Goal: Task Accomplishment & Management: Complete application form

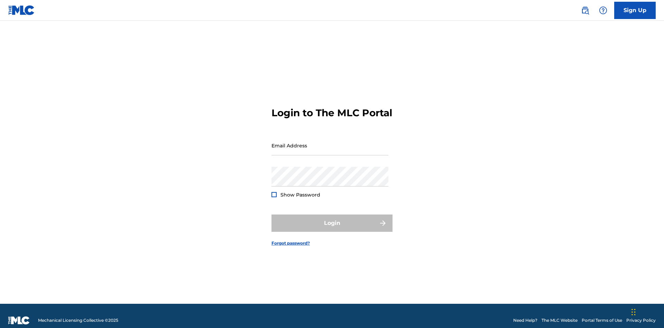
scroll to position [9, 0]
click at [330, 142] on input "Email Address" at bounding box center [329, 146] width 117 height 20
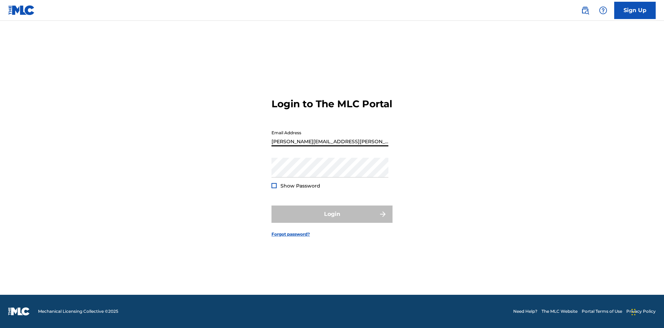
type input "[PERSON_NAME][EMAIL_ADDRESS][PERSON_NAME][DOMAIN_NAME]"
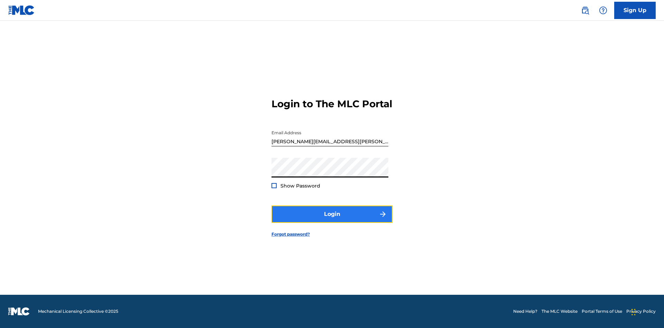
click at [332, 220] on button "Login" at bounding box center [331, 213] width 121 height 17
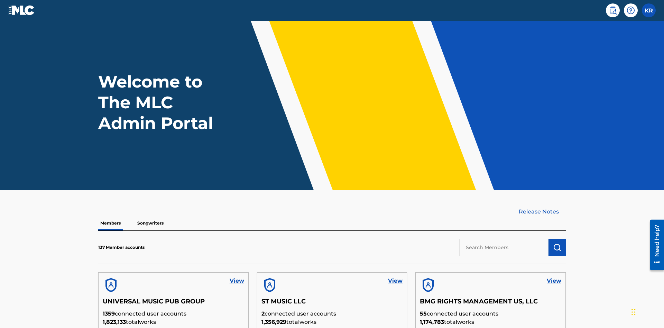
scroll to position [197, 0]
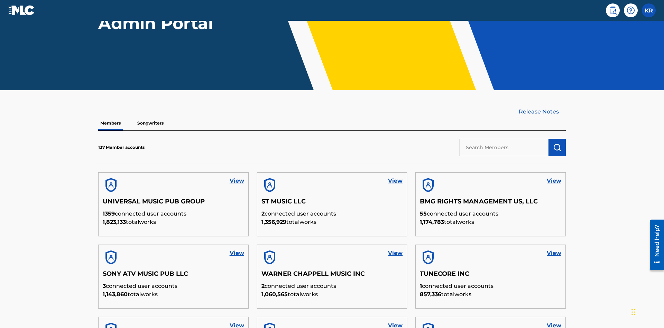
click at [504, 139] on input "text" at bounding box center [503, 147] width 89 height 17
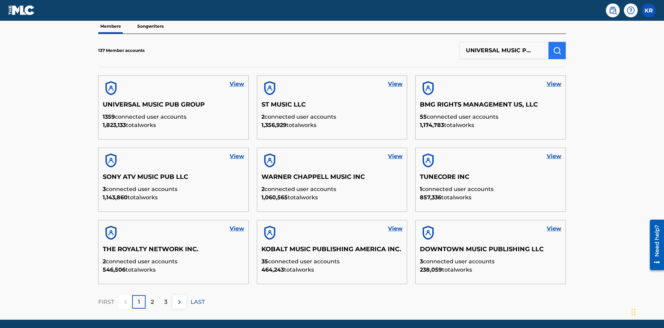
type input "UNIVERSAL MUSIC PUB GROUP"
click at [557, 46] on img "submit" at bounding box center [557, 50] width 8 height 8
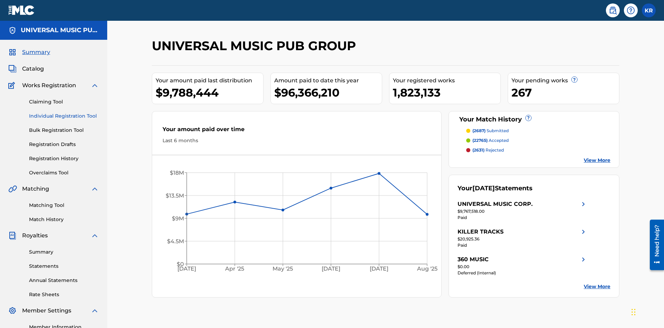
click at [64, 112] on link "Individual Registration Tool" at bounding box center [64, 115] width 70 height 7
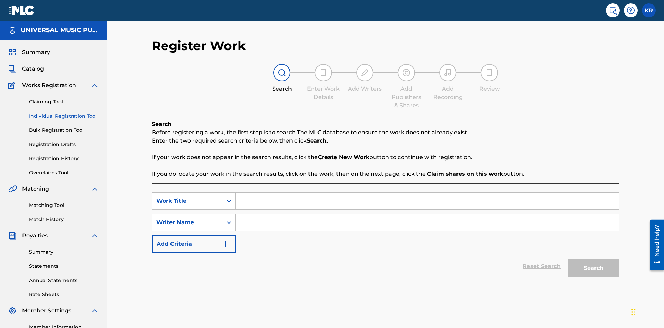
click at [427, 193] on input "Search Form" at bounding box center [426, 201] width 383 height 17
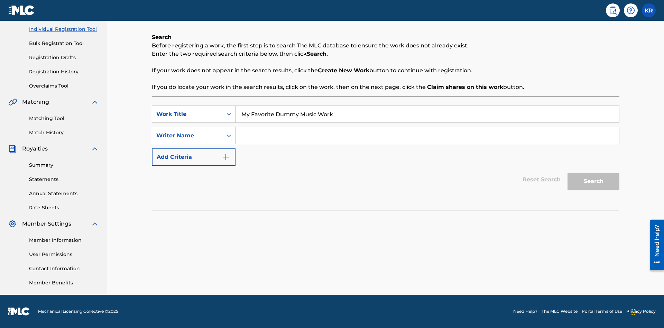
type input "My Favorite Dummy Music Work"
click at [427, 136] on input "Search Form" at bounding box center [426, 135] width 383 height 17
type input "QWERTYUIOP"
click at [593, 181] on button "Search" at bounding box center [593, 181] width 52 height 17
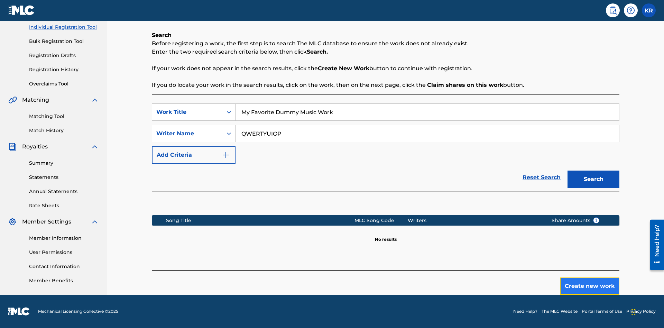
click at [589, 286] on button "Create new work" at bounding box center [589, 285] width 59 height 17
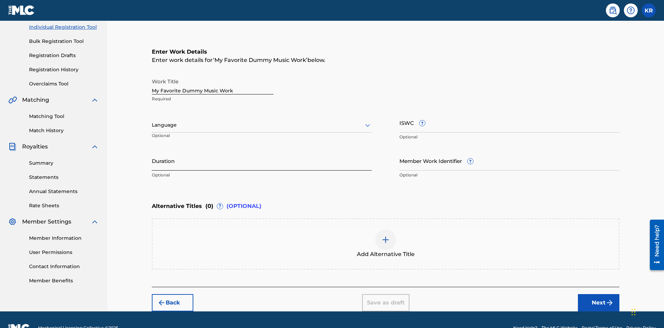
click at [262, 151] on input "Duration" at bounding box center [262, 161] width 220 height 20
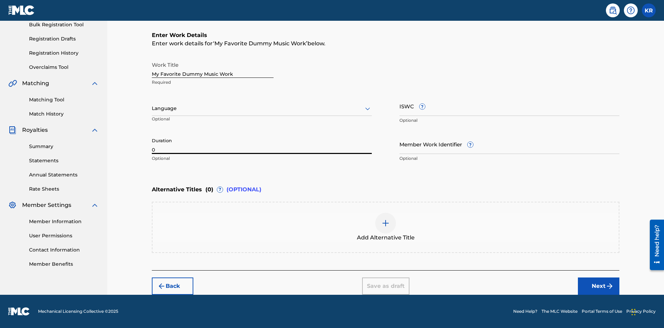
click at [262, 144] on input "0" at bounding box center [262, 144] width 220 height 20
type input "00:00"
click at [368, 109] on icon at bounding box center [367, 108] width 8 height 8
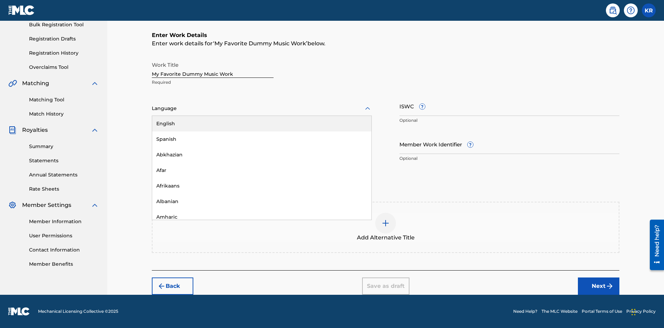
click at [262, 139] on div "Spanish" at bounding box center [261, 139] width 219 height 16
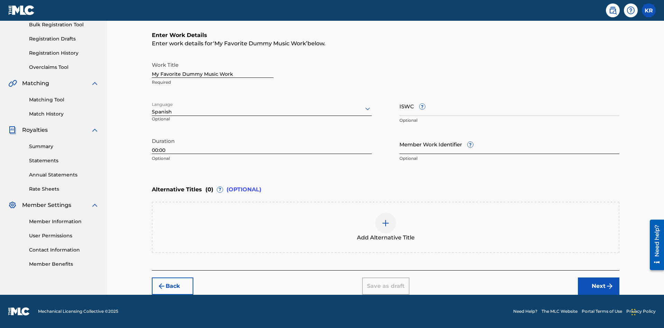
click at [509, 144] on input "Member Work Identifier ?" at bounding box center [509, 144] width 220 height 20
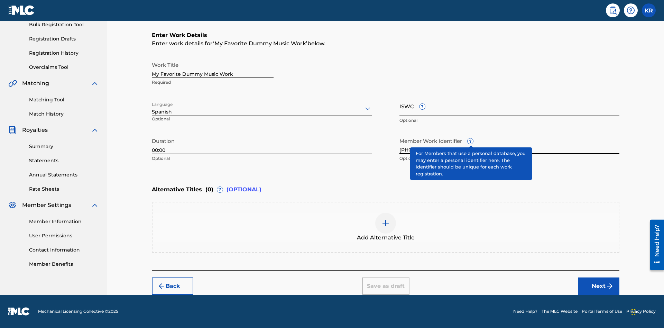
type input "[PHONE_NUMBER]"
click at [509, 106] on input "ISWC ?" at bounding box center [509, 106] width 220 height 20
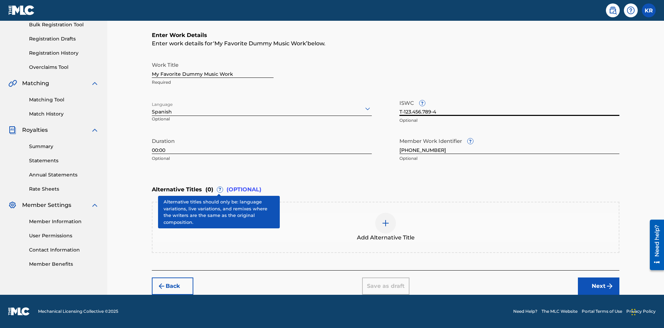
type input "T-123.456.789-4"
click at [385, 227] on img at bounding box center [385, 223] width 8 height 8
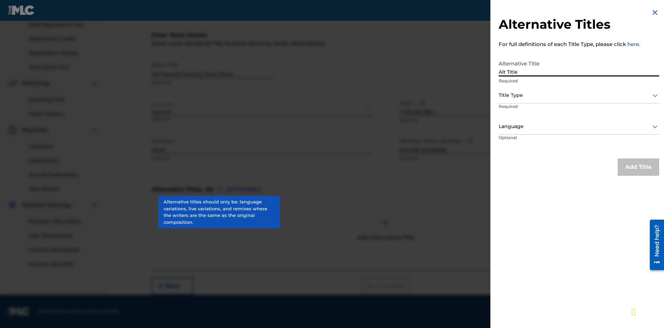
click at [579, 95] on div at bounding box center [579, 95] width 160 height 9
click at [579, 126] on div at bounding box center [579, 126] width 160 height 9
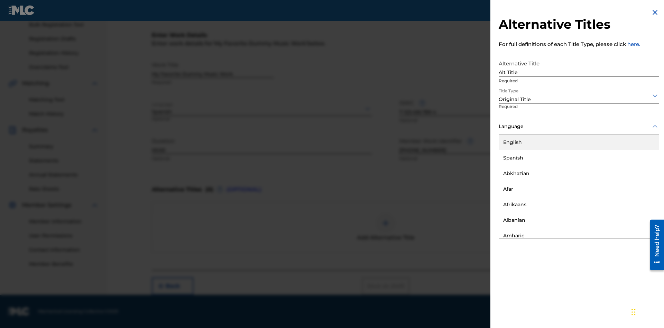
click at [638, 167] on button "Add Title" at bounding box center [637, 166] width 41 height 17
click at [385, 227] on div at bounding box center [385, 223] width 21 height 21
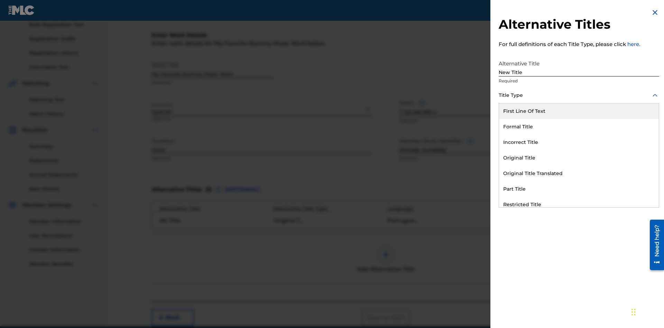
click at [579, 142] on div "Incorrect Title" at bounding box center [579, 142] width 160 height 16
click at [579, 126] on div at bounding box center [579, 126] width 160 height 9
click at [638, 167] on button "Add Title" at bounding box center [637, 166] width 41 height 17
click at [385, 244] on div at bounding box center [385, 254] width 21 height 21
click at [579, 189] on div "Part Title" at bounding box center [579, 189] width 160 height 16
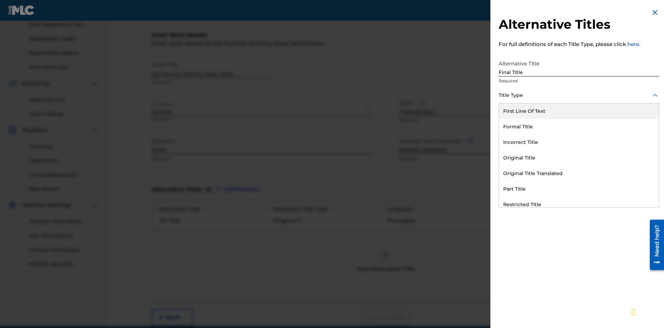
click at [579, 126] on div at bounding box center [579, 126] width 160 height 9
click at [638, 167] on button "Add Title" at bounding box center [637, 166] width 41 height 17
click at [598, 309] on button "Next" at bounding box center [598, 317] width 41 height 17
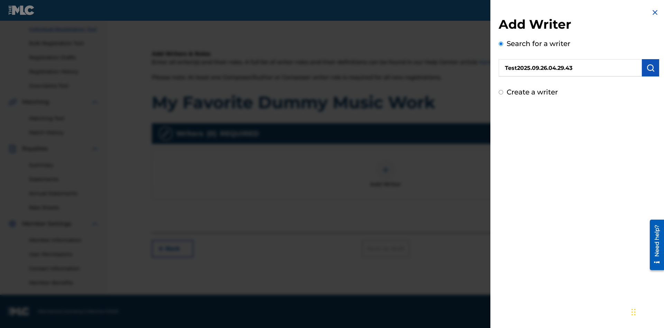
click at [650, 68] on img "submit" at bounding box center [650, 68] width 8 height 8
click at [501, 94] on input "Create a writer" at bounding box center [501, 92] width 4 height 4
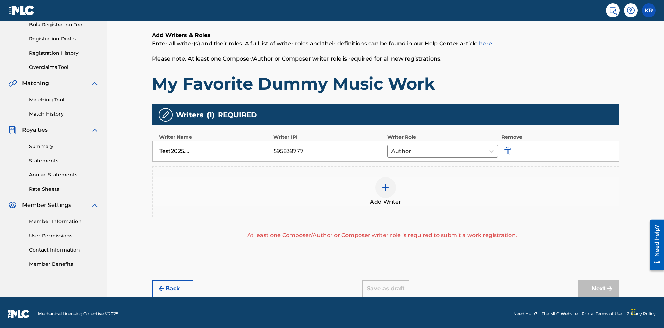
scroll to position [87, 0]
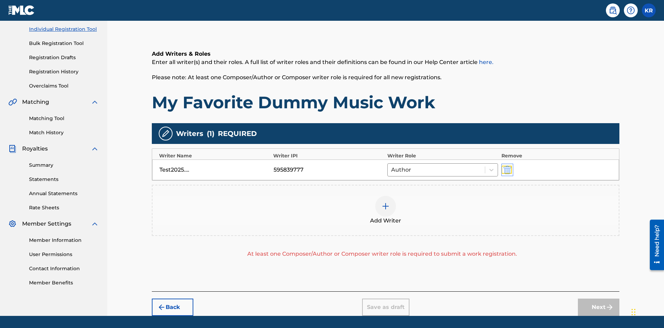
click at [506, 166] on img "submit" at bounding box center [507, 170] width 8 height 8
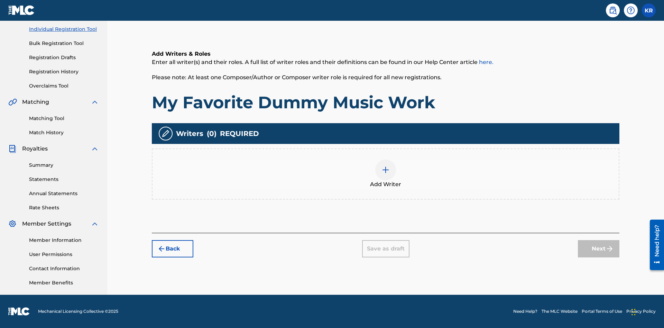
click at [385, 174] on img at bounding box center [385, 170] width 8 height 8
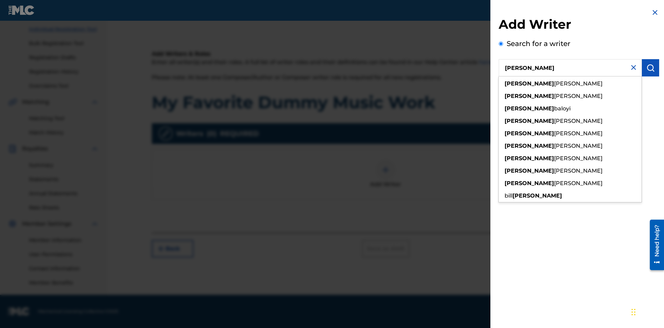
type input "[PERSON_NAME]"
click at [650, 68] on img "submit" at bounding box center [650, 68] width 8 height 8
click at [501, 94] on input "Create a writer" at bounding box center [501, 92] width 4 height 4
radio input "false"
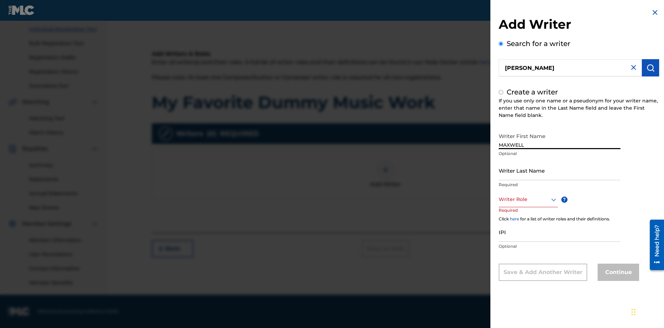
type input "MAXWELL"
click at [559, 170] on input "Writer Last Name" at bounding box center [560, 170] width 122 height 20
type input "[PERSON_NAME]"
click at [559, 232] on input "IPI" at bounding box center [560, 232] width 122 height 20
type input "00807349136"
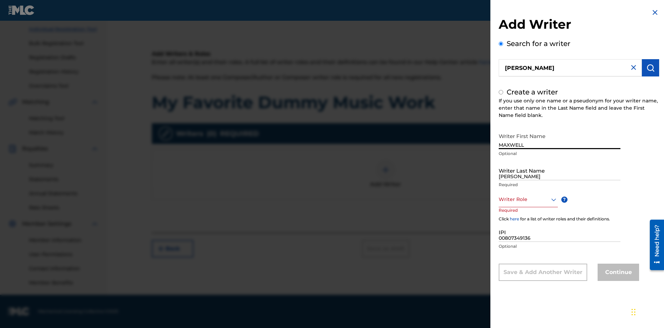
click at [528, 199] on div at bounding box center [528, 199] width 59 height 9
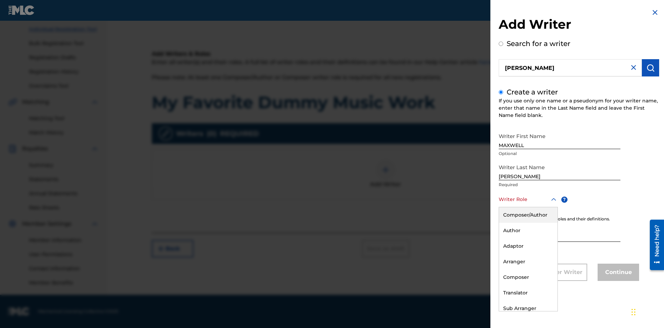
click at [528, 277] on div "Composer" at bounding box center [528, 277] width 58 height 16
click at [617, 273] on button "Continue" at bounding box center [617, 271] width 41 height 17
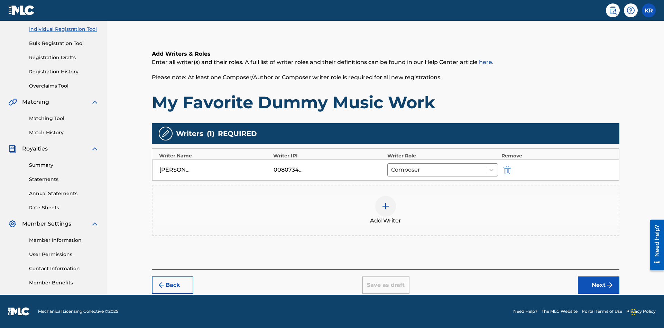
click at [385, 210] on div at bounding box center [385, 206] width 21 height 21
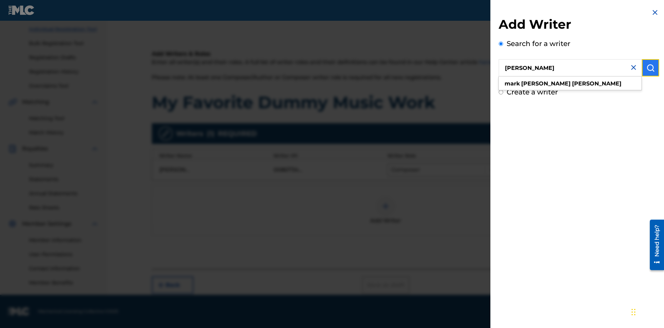
click at [650, 68] on img "submit" at bounding box center [650, 68] width 8 height 8
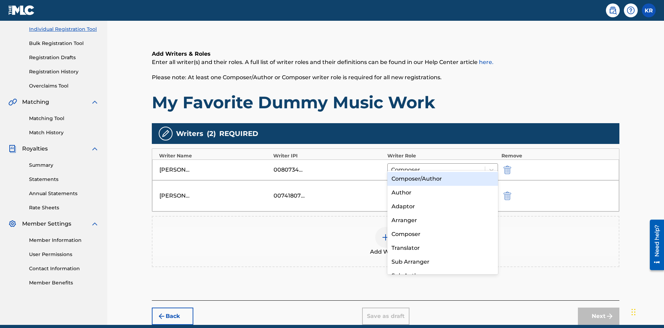
click at [442, 248] on div "Translator" at bounding box center [442, 248] width 111 height 14
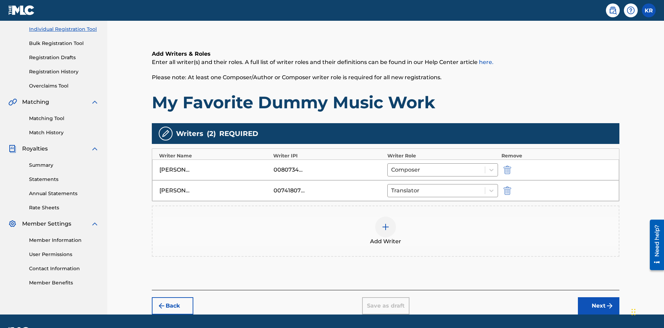
click at [385, 216] on div at bounding box center [385, 226] width 21 height 21
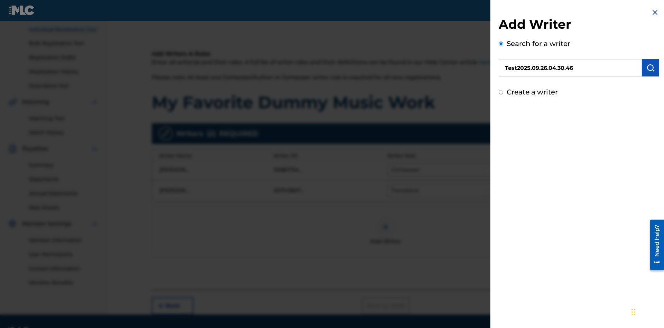
type input "Test2025.09.26.04.30.46"
click at [650, 68] on img "submit" at bounding box center [650, 68] width 8 height 8
click at [501, 94] on input "Create a writer" at bounding box center [501, 92] width 4 height 4
radio input "false"
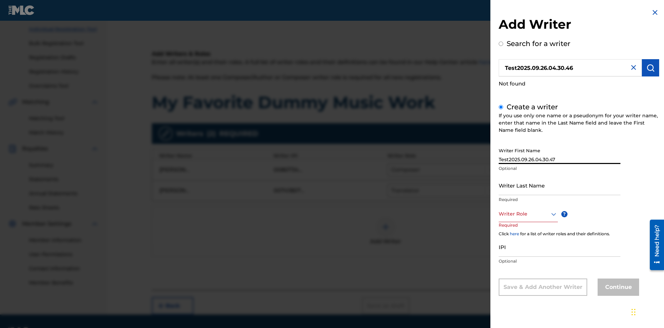
click at [559, 185] on input "Writer Last Name" at bounding box center [560, 185] width 122 height 20
click at [528, 214] on div at bounding box center [528, 214] width 59 height 9
click at [559, 247] on input "IPI" at bounding box center [560, 247] width 122 height 20
click at [617, 287] on button "Continue" at bounding box center [617, 286] width 41 height 17
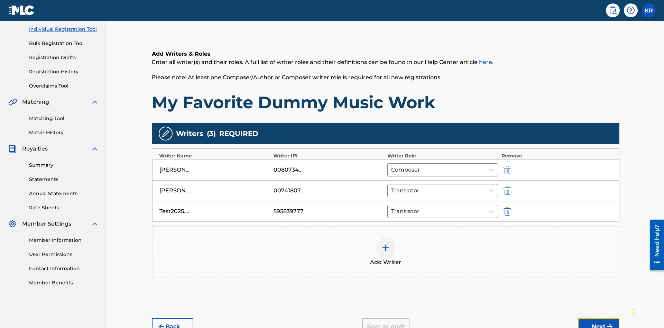
click at [598, 318] on button "Next" at bounding box center [598, 326] width 41 height 17
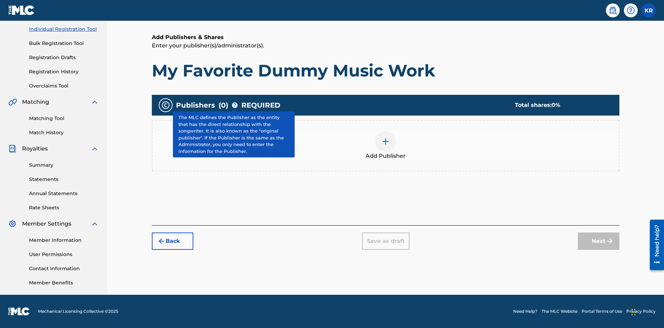
click at [385, 141] on img at bounding box center [385, 141] width 8 height 8
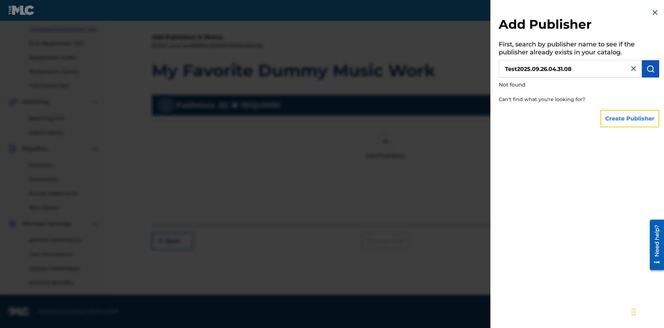
click at [630, 118] on button "Create Publisher" at bounding box center [629, 118] width 59 height 17
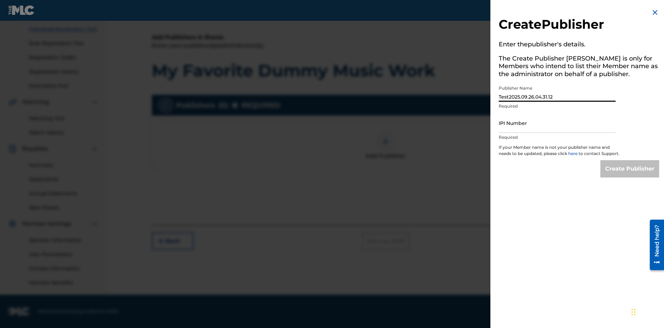
click at [557, 123] on input "IPI Number" at bounding box center [557, 123] width 117 height 20
click at [630, 175] on input "Create Publisher" at bounding box center [629, 168] width 59 height 17
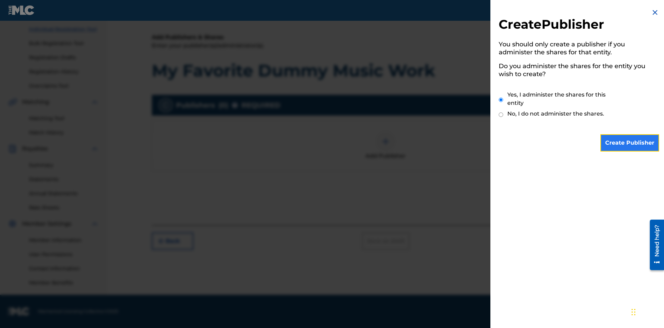
click at [630, 143] on input "Create Publisher" at bounding box center [629, 142] width 59 height 17
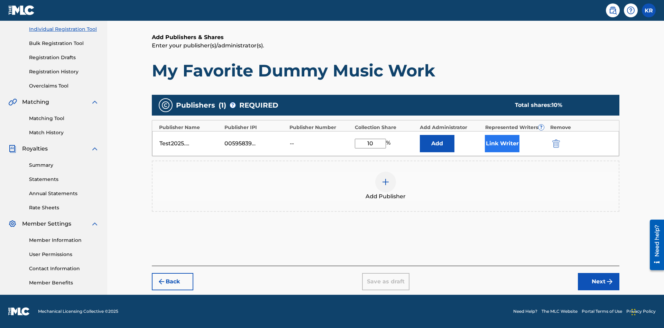
type input "10"
click at [502, 143] on button "Link Writer" at bounding box center [502, 143] width 35 height 17
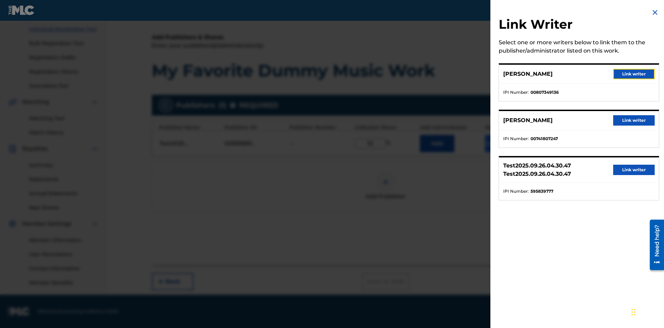
click at [634, 74] on button "Link writer" at bounding box center [633, 74] width 41 height 10
click at [502, 148] on button "Link Writer" at bounding box center [502, 143] width 35 height 17
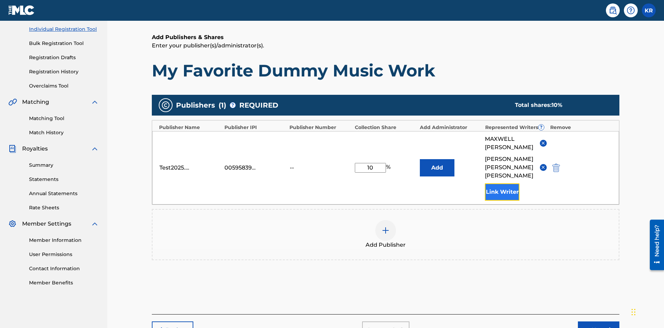
click at [502, 183] on button "Link Writer" at bounding box center [502, 191] width 35 height 17
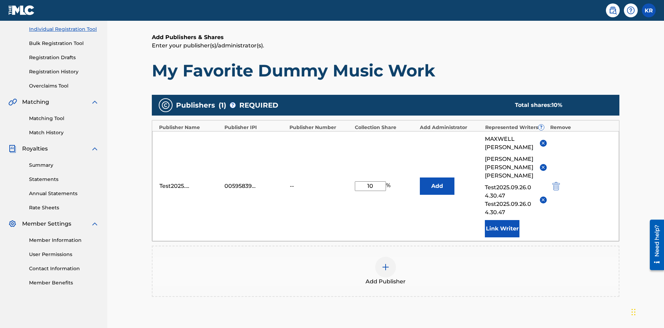
click at [385, 263] on img at bounding box center [385, 267] width 8 height 8
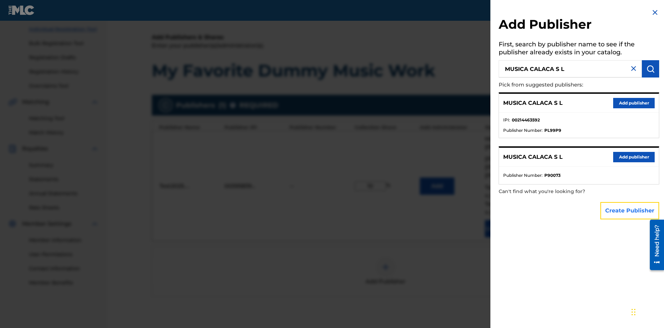
click at [630, 210] on button "Create Publisher" at bounding box center [629, 210] width 59 height 17
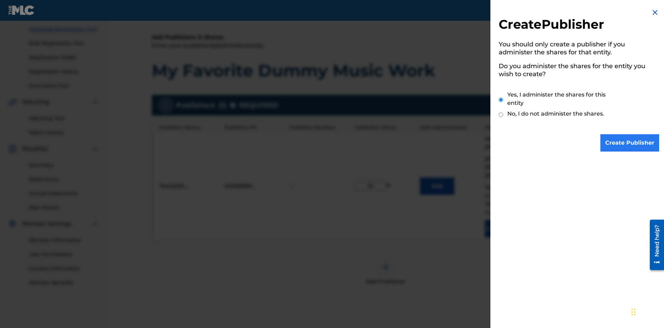
click at [501, 100] on input "Yes, I administer the shares for this entity" at bounding box center [501, 99] width 4 height 15
click at [630, 143] on input "Create Publisher" at bounding box center [629, 142] width 59 height 17
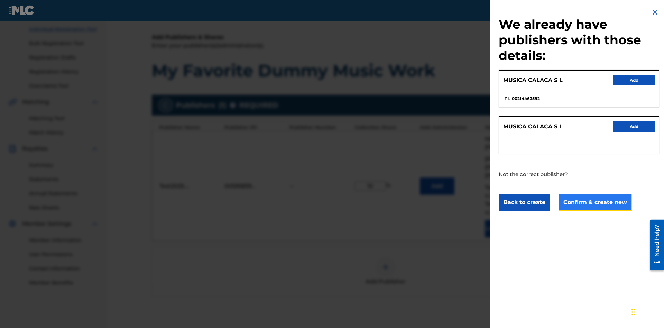
click at [594, 202] on button "Confirm & create new" at bounding box center [594, 202] width 73 height 17
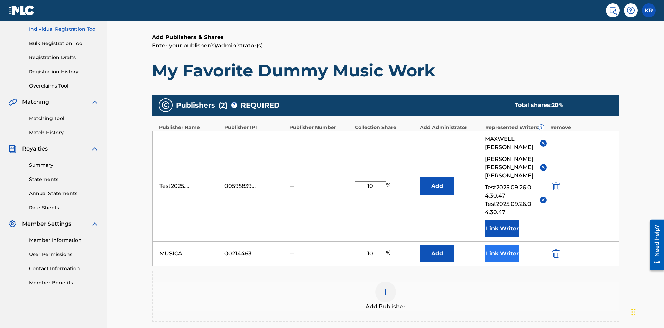
type input "10"
click at [502, 245] on button "Link Writer" at bounding box center [502, 253] width 35 height 17
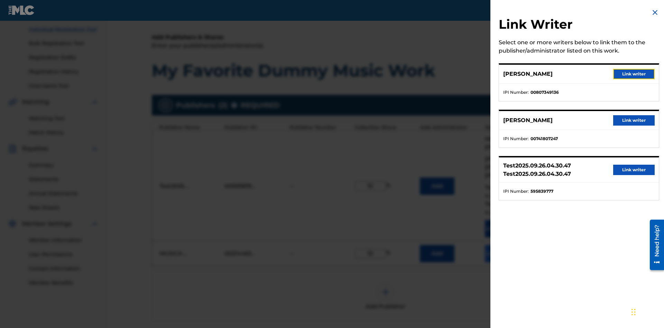
click at [634, 74] on button "Link writer" at bounding box center [633, 74] width 41 height 10
click at [502, 245] on button "Link Writer" at bounding box center [502, 253] width 35 height 17
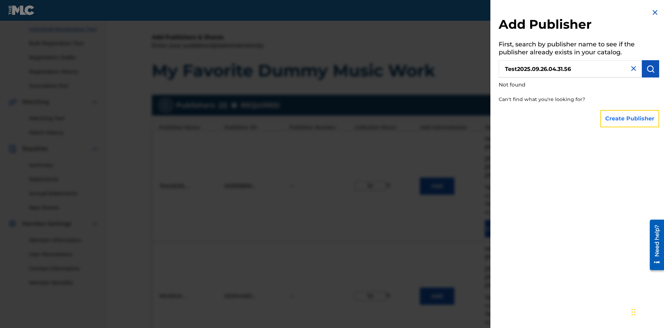
click at [630, 118] on button "Create Publisher" at bounding box center [629, 118] width 59 height 17
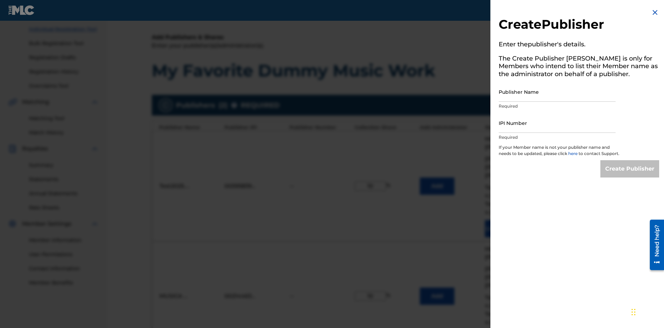
click at [557, 92] on input "Publisher Name" at bounding box center [557, 92] width 117 height 20
click at [557, 123] on input "IPI Number" at bounding box center [557, 123] width 117 height 20
click at [630, 175] on input "Create Publisher" at bounding box center [629, 168] width 59 height 17
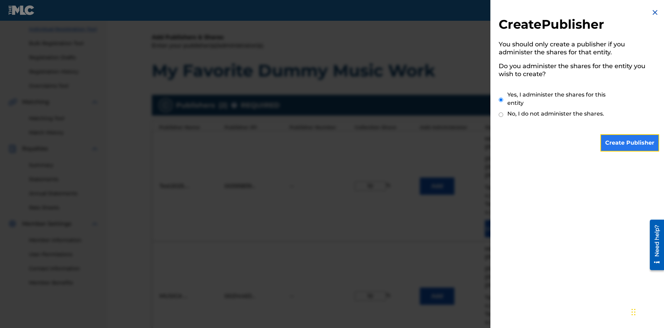
click at [630, 143] on input "Create Publisher" at bounding box center [629, 142] width 59 height 17
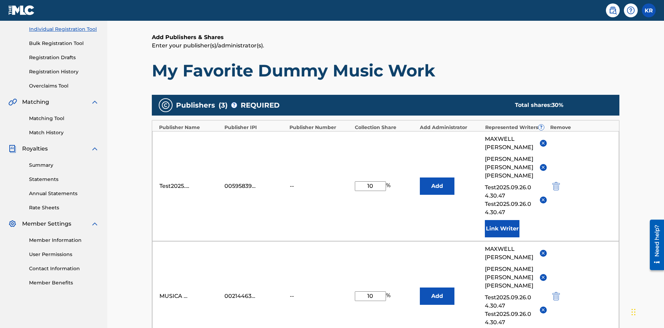
type input "10"
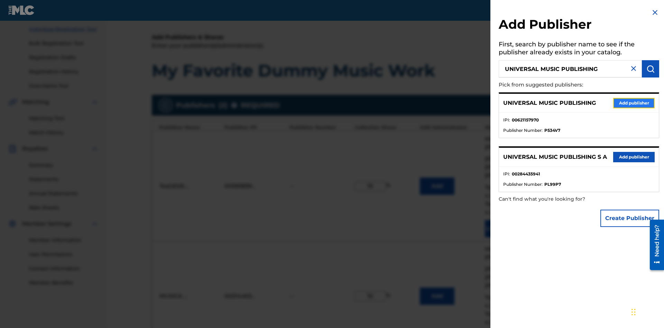
click at [634, 103] on button "Add publisher" at bounding box center [633, 103] width 41 height 10
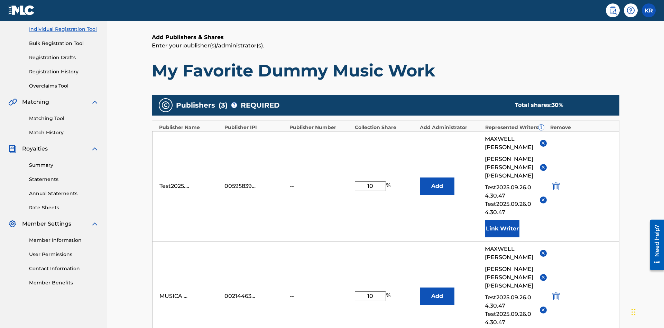
type input "10"
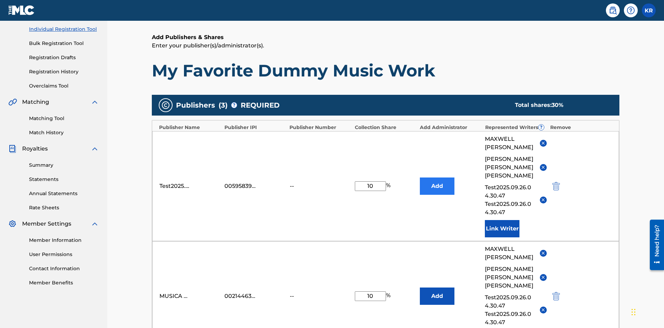
click at [437, 177] on button "Add" at bounding box center [437, 185] width 35 height 17
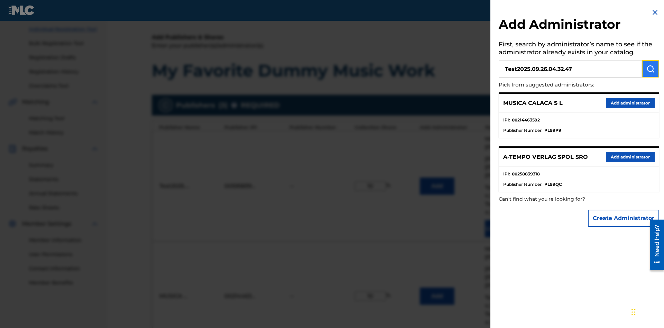
click at [650, 69] on img "submit" at bounding box center [650, 69] width 8 height 8
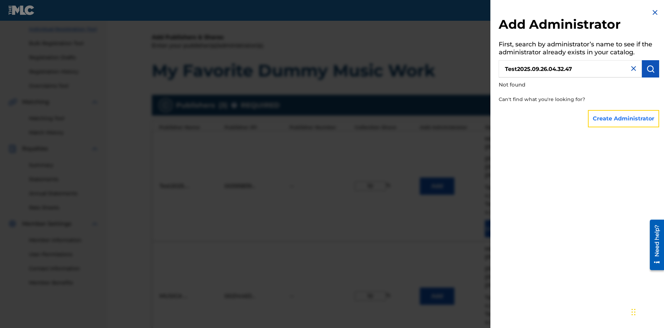
click at [624, 118] on button "Create Administrator" at bounding box center [623, 118] width 71 height 17
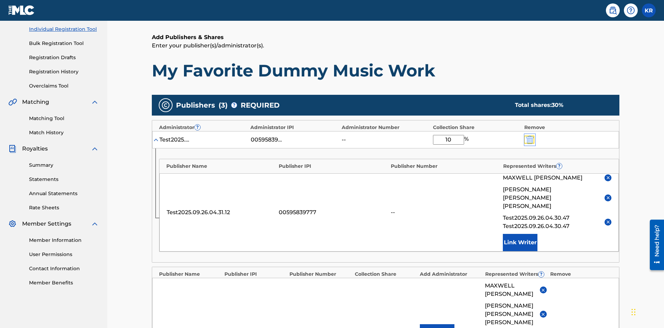
click at [529, 136] on img "submit" at bounding box center [530, 140] width 8 height 8
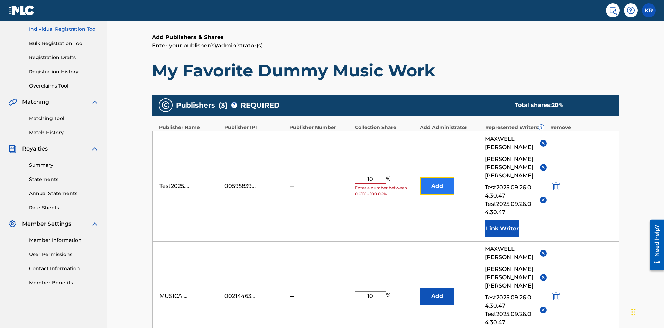
click at [437, 177] on button "Add" at bounding box center [437, 185] width 35 height 17
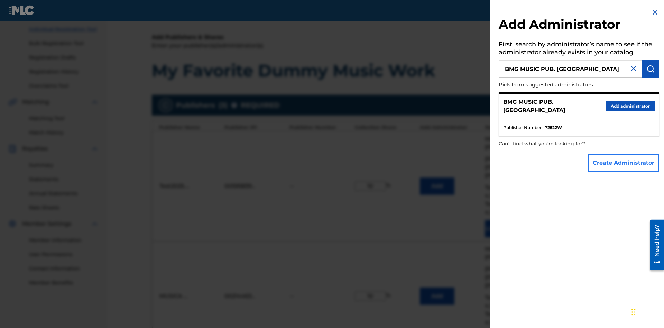
click at [624, 162] on button "Create Administrator" at bounding box center [623, 162] width 71 height 17
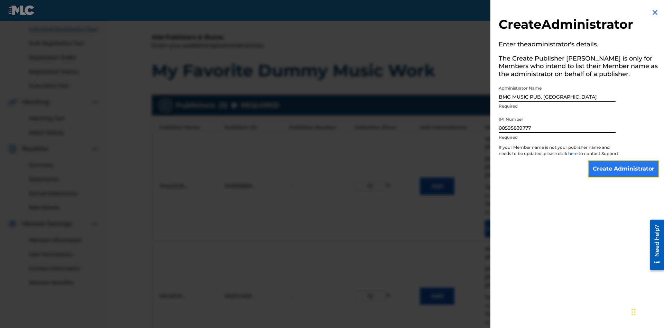
click at [624, 175] on input "Create Administrator" at bounding box center [623, 168] width 71 height 17
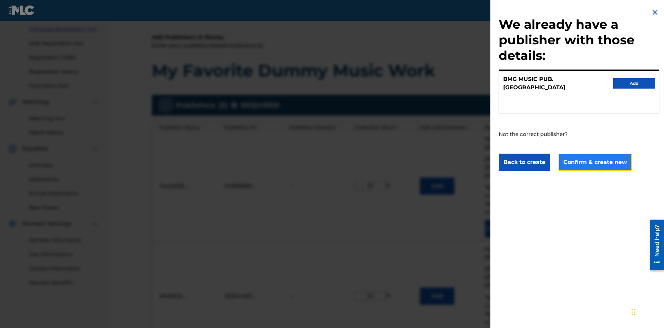
click at [594, 156] on button "Confirm & create new" at bounding box center [594, 162] width 73 height 17
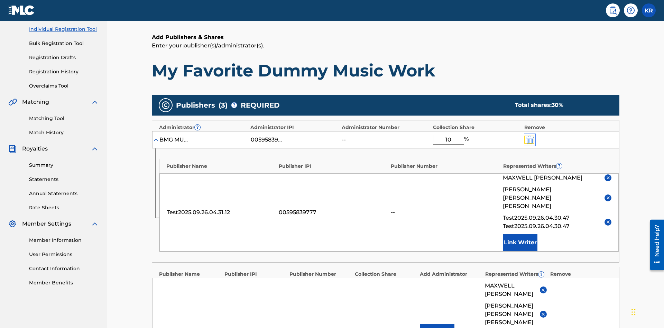
click at [529, 136] on img "submit" at bounding box center [530, 140] width 8 height 8
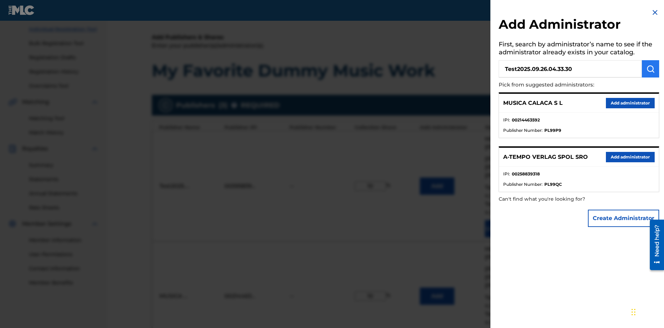
type input "Test2025.09.26.04.33.30"
click at [650, 69] on img "submit" at bounding box center [650, 69] width 8 height 8
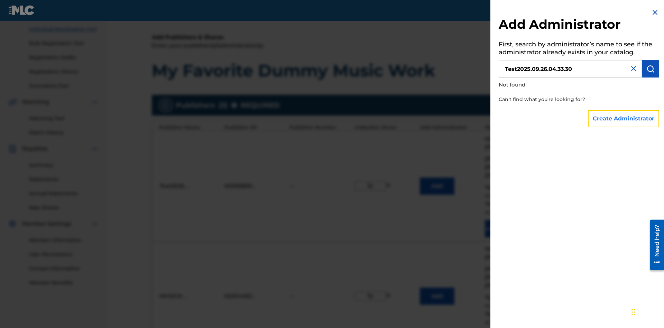
click at [624, 118] on button "Create Administrator" at bounding box center [623, 118] width 71 height 17
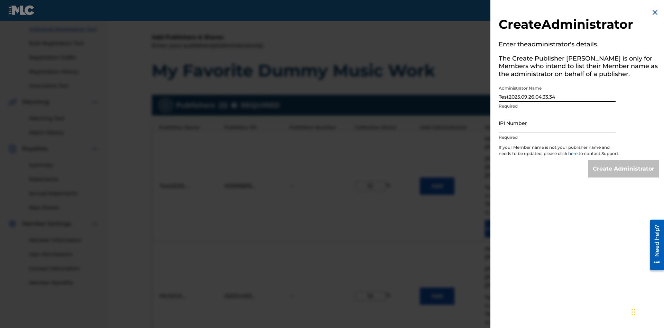
click at [557, 123] on input "IPI Number" at bounding box center [557, 123] width 117 height 20
click at [624, 175] on input "Create Administrator" at bounding box center [623, 168] width 71 height 17
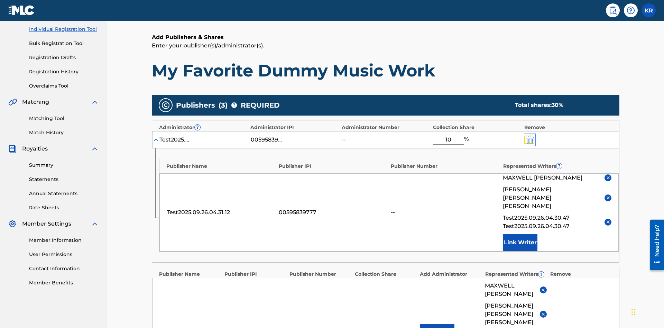
click at [529, 136] on img "submit" at bounding box center [530, 140] width 8 height 8
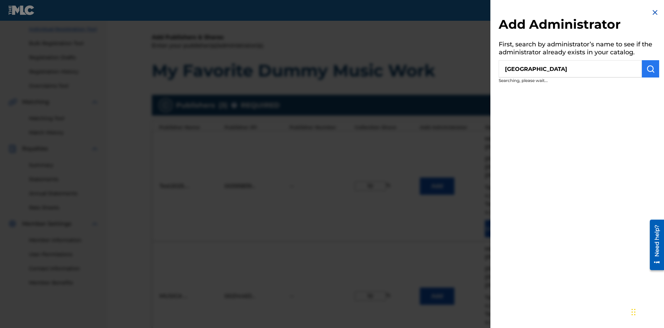
type input "[GEOGRAPHIC_DATA]"
click at [650, 69] on img "submit" at bounding box center [650, 69] width 8 height 8
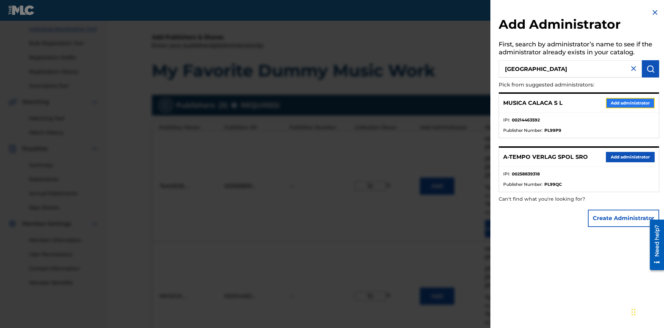
click at [630, 103] on button "Add administrator" at bounding box center [630, 103] width 49 height 10
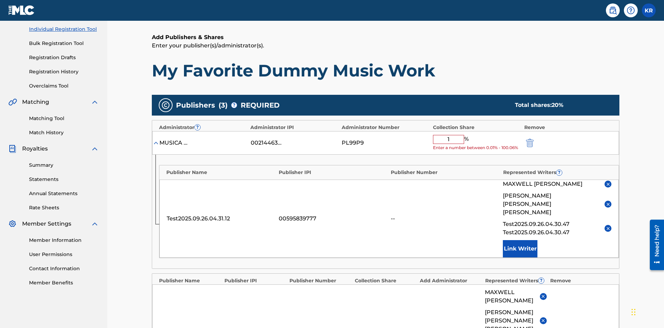
type input "10"
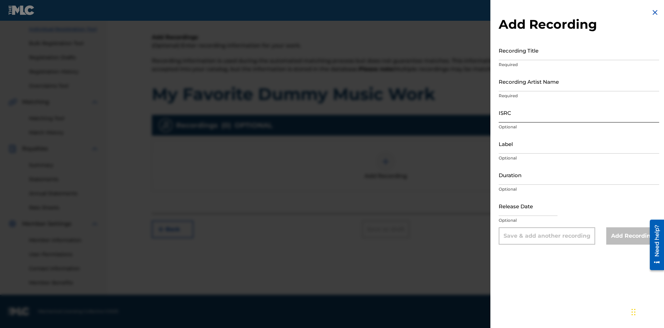
click at [579, 50] on input "Recording Title" at bounding box center [579, 50] width 160 height 20
click at [579, 81] on input "Recording Artist Name" at bounding box center [579, 82] width 160 height 20
click at [579, 112] on input "ISRC" at bounding box center [579, 113] width 160 height 20
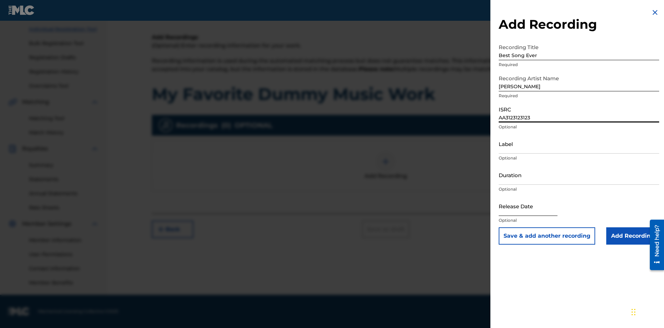
click at [579, 143] on input "Label" at bounding box center [579, 144] width 160 height 20
click at [579, 175] on input "Duration" at bounding box center [579, 175] width 160 height 20
click at [579, 175] on input "1" at bounding box center [579, 175] width 160 height 20
click at [533, 206] on input "text" at bounding box center [528, 206] width 59 height 20
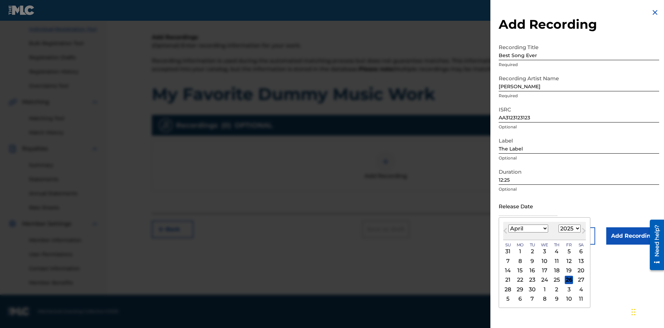
click at [568, 229] on select "1900 1901 1902 1903 1904 1905 1906 1907 1908 1909 1910 1911 1912 1913 1914 1915…" at bounding box center [569, 228] width 22 height 8
click at [556, 251] on div "1" at bounding box center [556, 251] width 8 height 8
click at [632, 236] on input "Add Recording" at bounding box center [632, 235] width 53 height 17
click at [385, 172] on div at bounding box center [385, 161] width 21 height 21
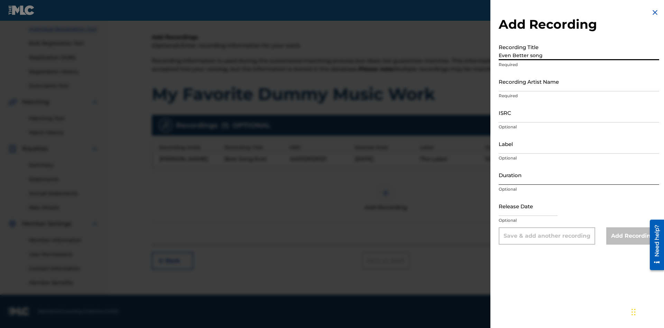
click at [579, 81] on input "Recording Artist Name" at bounding box center [579, 82] width 160 height 20
click at [579, 112] on input "ISRC" at bounding box center [579, 113] width 160 height 20
click at [579, 143] on input "Label" at bounding box center [579, 144] width 160 height 20
click at [579, 175] on input "Duration" at bounding box center [579, 175] width 160 height 20
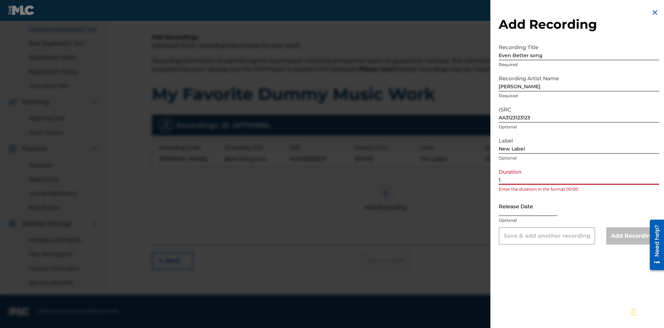
click at [579, 175] on input "1" at bounding box center [579, 175] width 160 height 20
click at [533, 206] on input "text" at bounding box center [528, 206] width 59 height 20
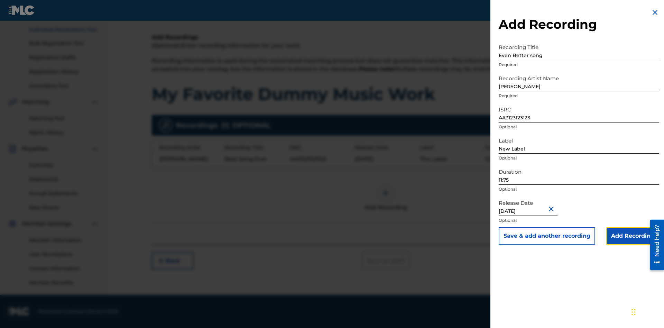
click at [632, 236] on input "Add Recording" at bounding box center [632, 235] width 53 height 17
click at [385, 197] on div at bounding box center [385, 193] width 21 height 21
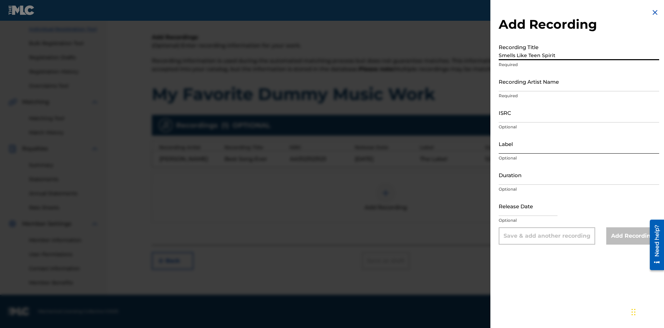
type input "Smells Like Teen Spirit"
click at [579, 81] on input "Recording Artist Name" at bounding box center [579, 82] width 160 height 20
type input "Nirvana"
click at [579, 112] on input "ISRC" at bounding box center [579, 113] width 160 height 20
type input "AA3123123123"
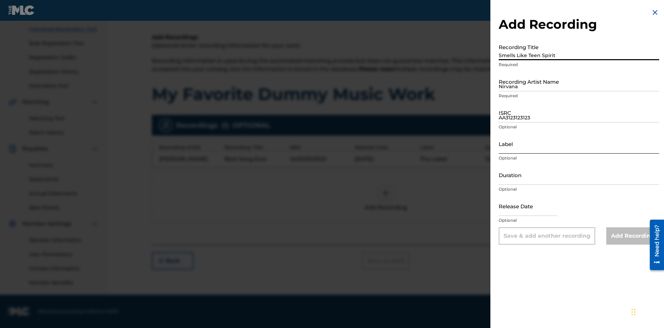
click at [579, 143] on input "Label" at bounding box center [579, 144] width 160 height 20
